Goal: Complete application form

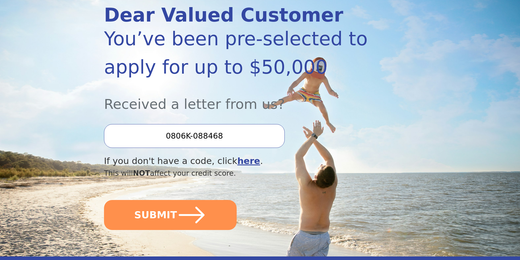
scroll to position [82, 0]
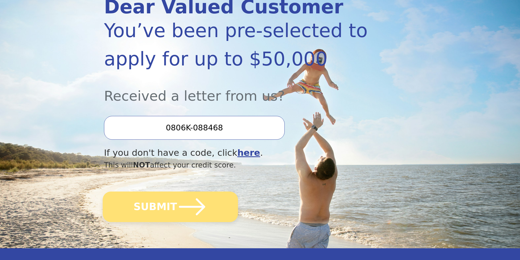
click at [159, 203] on button "SUBMIT" at bounding box center [170, 207] width 135 height 31
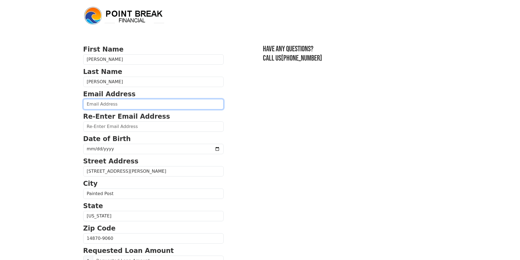
click at [111, 105] on input "email" at bounding box center [153, 104] width 140 height 10
type input "heffron30@yahoo.com"
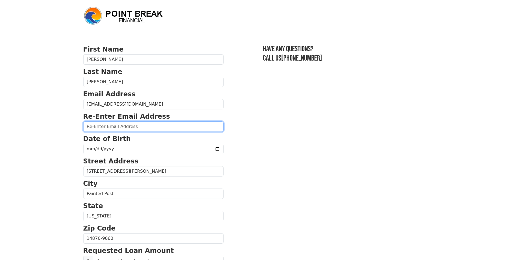
click at [93, 128] on input "email" at bounding box center [153, 127] width 140 height 10
type input "heffron30@yahoo.com"
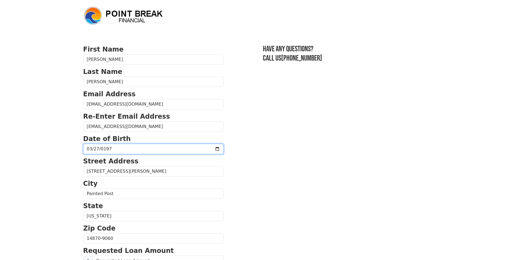
type input "1978-03-27"
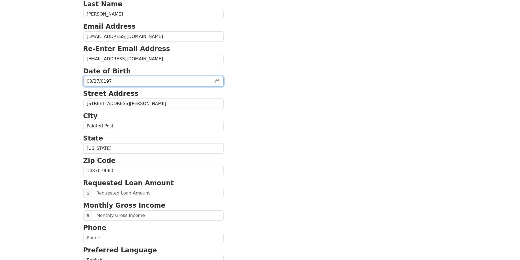
scroll to position [82, 0]
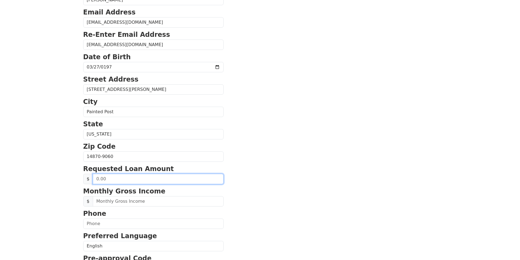
click at [116, 179] on input "text" at bounding box center [158, 179] width 131 height 10
type input "20,000.00"
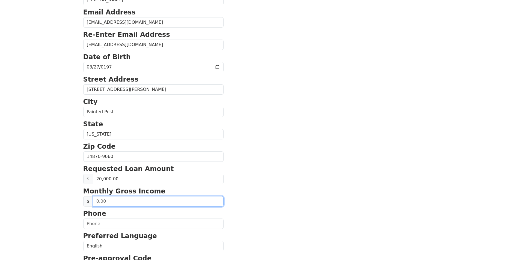
click at [112, 201] on input "text" at bounding box center [158, 201] width 131 height 10
type input "5,000.00"
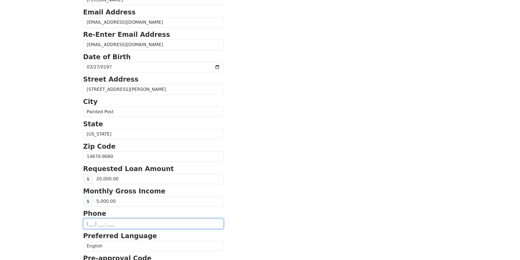
click at [114, 224] on input "text" at bounding box center [153, 224] width 140 height 10
type input "(6__) ___-____"
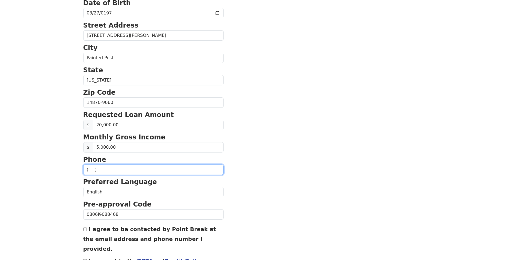
scroll to position [175, 0]
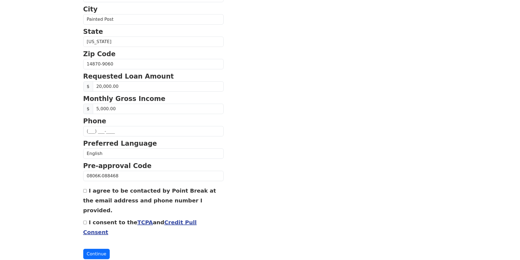
click at [85, 192] on input "I agree to be contacted by Point Break at the email address and phone number I …" at bounding box center [85, 191] width 4 height 4
checkbox input "true"
click at [86, 221] on input "I consent to the TCPA and Credit Pull Consent" at bounding box center [85, 223] width 4 height 4
checkbox input "true"
click at [98, 249] on button "Continue" at bounding box center [96, 254] width 27 height 10
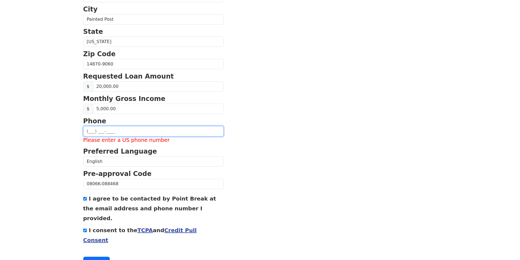
click at [104, 131] on input "text" at bounding box center [153, 131] width 140 height 10
type input "(607) 331-7596"
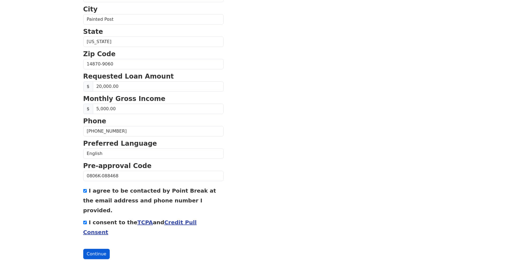
click at [91, 249] on button "Continue" at bounding box center [96, 254] width 27 height 10
